Goal: Task Accomplishment & Management: Manage account settings

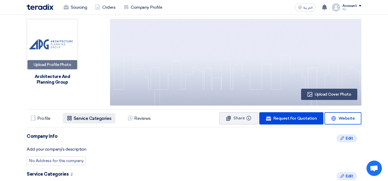
click at [81, 120] on h5 "Service Categories" at bounding box center [93, 118] width 38 height 5
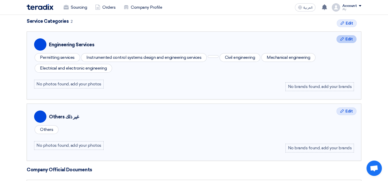
click at [346, 37] on span "Edit" at bounding box center [348, 39] width 7 height 6
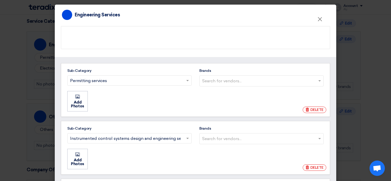
click at [317, 81] on input "Brands Search for vendors..." at bounding box center [262, 81] width 120 height 8
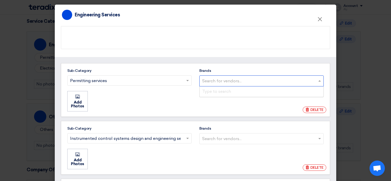
click at [317, 81] on input "Brands Search for vendors... Type to search" at bounding box center [262, 81] width 120 height 8
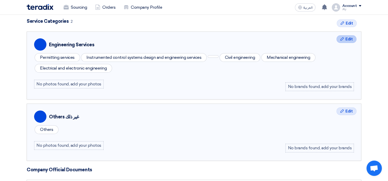
click at [351, 40] on span "Edit" at bounding box center [348, 39] width 7 height 6
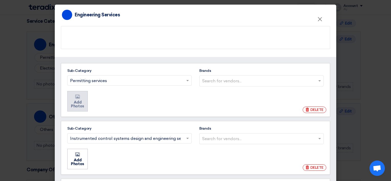
click at [75, 106] on li "Add Photos Add Photos" at bounding box center [77, 101] width 20 height 20
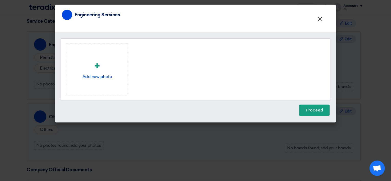
click at [321, 19] on span "×" at bounding box center [320, 20] width 5 height 10
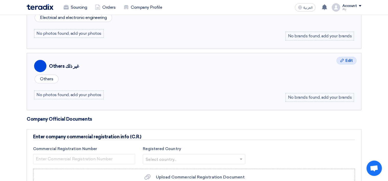
scroll to position [204, 0]
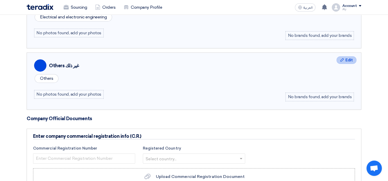
click at [345, 59] on span "Edit" at bounding box center [348, 60] width 7 height 6
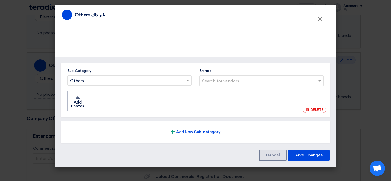
click at [222, 79] on input "Brands Search for vendors..." at bounding box center [262, 81] width 120 height 8
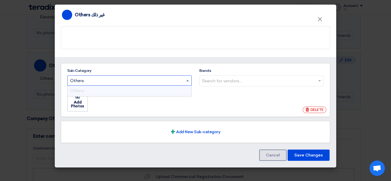
click at [188, 80] on span at bounding box center [188, 80] width 3 height 1
click at [184, 80] on input "Sub-Category Search for sub-category... × Others × Others" at bounding box center [127, 81] width 114 height 8
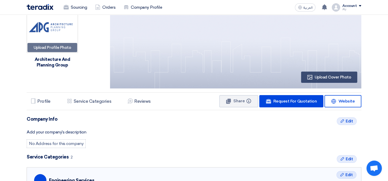
scroll to position [0, 0]
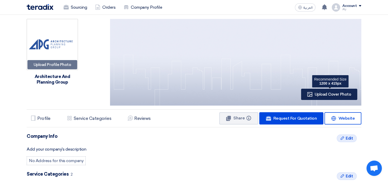
click at [333, 96] on span "Upload Cover Photo" at bounding box center [332, 94] width 36 height 5
type input "C:\fakepath\Picture1.png"
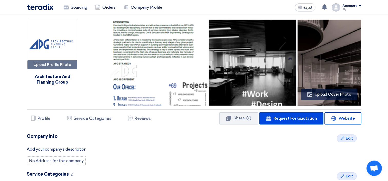
click at [190, 54] on img at bounding box center [235, 76] width 251 height 115
click at [266, 86] on img at bounding box center [235, 76] width 251 height 115
click at [276, 86] on img at bounding box center [235, 76] width 251 height 115
drag, startPoint x: 265, startPoint y: 85, endPoint x: 334, endPoint y: 91, distance: 68.9
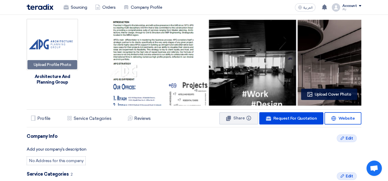
click at [334, 91] on div "Profile Upload Cover Photo" at bounding box center [329, 94] width 56 height 11
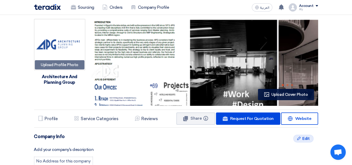
click at [299, 95] on span "Upload Cover Photo" at bounding box center [290, 94] width 36 height 5
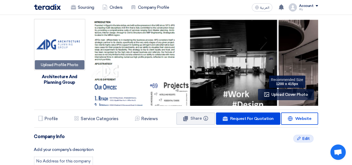
type input "C:\fakepath\Picture2.png"
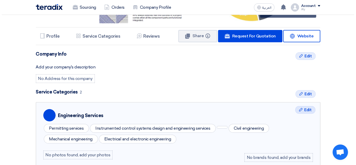
scroll to position [70, 0]
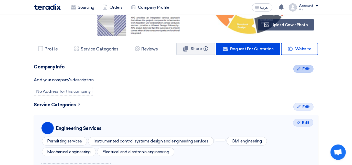
click at [308, 69] on span "Edit" at bounding box center [306, 69] width 7 height 6
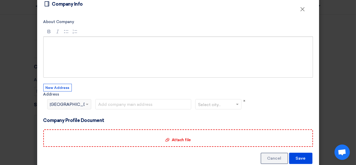
scroll to position [0, 0]
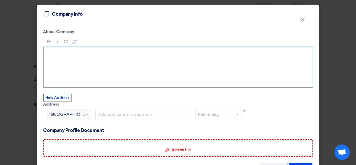
click at [52, 54] on p "Rich Text Editor, main" at bounding box center [180, 53] width 260 height 6
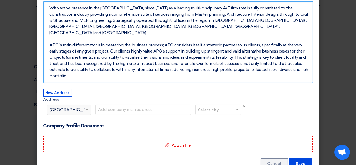
scroll to position [46, 0]
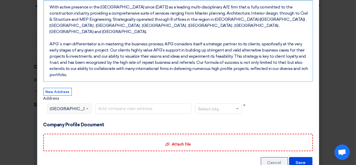
click at [58, 106] on span "[GEOGRAPHIC_DATA]" at bounding box center [73, 109] width 46 height 6
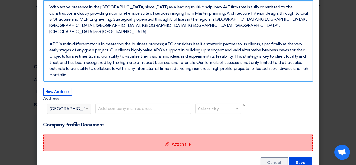
click at [175, 142] on span "Attach file" at bounding box center [181, 144] width 19 height 5
click at [0, 0] on input "Attach file Attach file" at bounding box center [0, 0] width 0 height 0
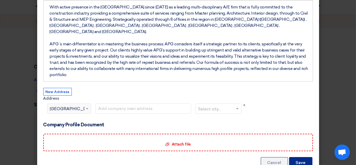
click at [296, 157] on button "Save" at bounding box center [300, 162] width 23 height 11
click at [300, 157] on button "Save" at bounding box center [300, 162] width 23 height 11
click at [298, 157] on button "Save" at bounding box center [300, 162] width 23 height 11
click at [299, 157] on button "Save" at bounding box center [300, 162] width 23 height 11
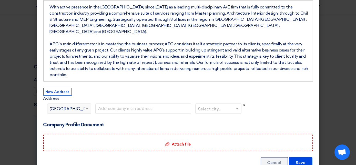
click at [241, 104] on div "Select city..." at bounding box center [218, 113] width 50 height 18
drag, startPoint x: 242, startPoint y: 90, endPoint x: 246, endPoint y: 100, distance: 10.8
click at [243, 103] on span "×" at bounding box center [244, 105] width 2 height 5
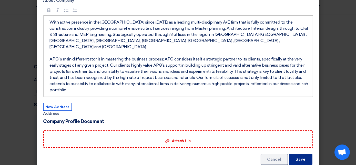
click at [295, 154] on button "Save" at bounding box center [300, 159] width 23 height 11
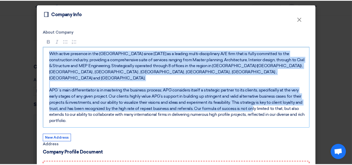
scroll to position [23, 0]
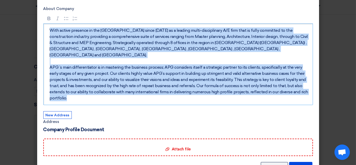
drag, startPoint x: 47, startPoint y: 53, endPoint x: 295, endPoint y: 88, distance: 250.3
click at [298, 89] on div "With active presence in the [GEOGRAPHIC_DATA] since [DATE] as a leading multi-d…" at bounding box center [178, 65] width 270 height 82
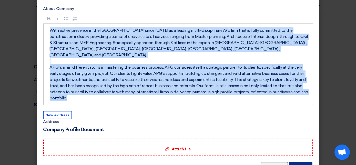
click at [293, 162] on button "Save" at bounding box center [300, 167] width 23 height 11
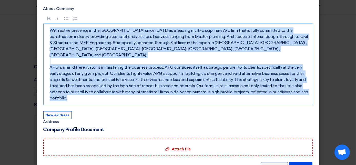
click at [82, 63] on p "With active presence in the [GEOGRAPHIC_DATA] since [DATE] as a leading multi-d…" at bounding box center [180, 64] width 260 height 74
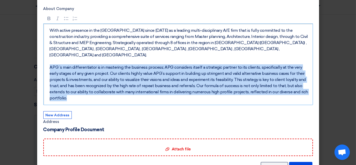
drag, startPoint x: 48, startPoint y: 60, endPoint x: 320, endPoint y: 100, distance: 275.3
click at [320, 100] on modal-container "Profile Company Info × About Company Rich Text Editor Bold (CTRL+B) Bold Italic…" at bounding box center [178, 82] width 356 height 165
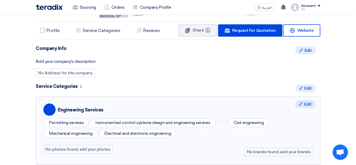
scroll to position [93, 0]
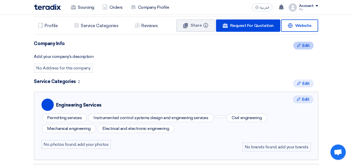
click at [307, 46] on span "Edit" at bounding box center [306, 46] width 7 height 6
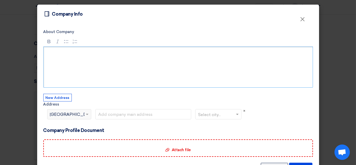
click at [73, 59] on div "Rich Text Editor, main" at bounding box center [178, 67] width 270 height 41
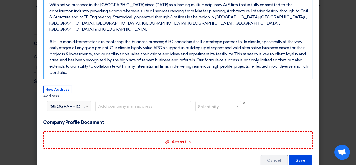
scroll to position [50, 0]
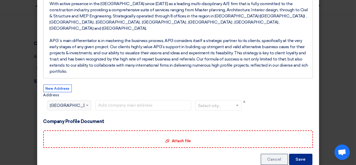
click at [299, 154] on button "Save" at bounding box center [300, 159] width 23 height 11
click at [298, 154] on button "Save" at bounding box center [300, 159] width 23 height 11
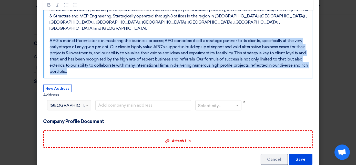
drag, startPoint x: 46, startPoint y: 32, endPoint x: 306, endPoint y: 63, distance: 262.4
click at [306, 63] on div "With active presence in the [GEOGRAPHIC_DATA] since [DATE] as a leading multi-d…" at bounding box center [178, 38] width 270 height 82
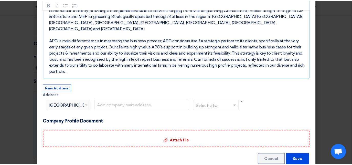
scroll to position [25, 0]
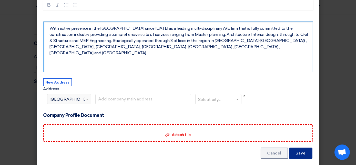
click at [301, 148] on button "Save" at bounding box center [300, 153] width 23 height 11
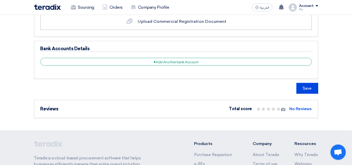
scroll to position [396, 0]
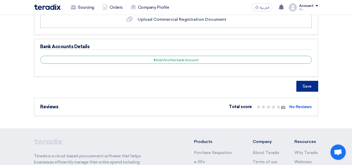
click at [313, 81] on button "Save" at bounding box center [308, 86] width 22 height 11
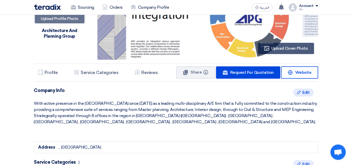
scroll to position [0, 0]
